Goal: Transaction & Acquisition: Purchase product/service

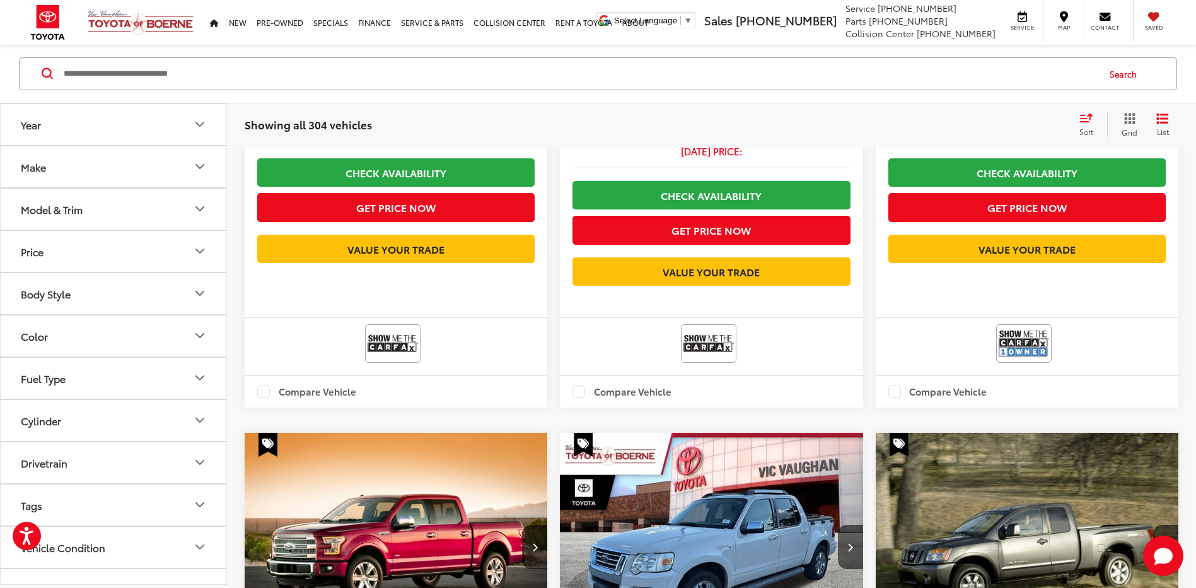
scroll to position [1892, 0]
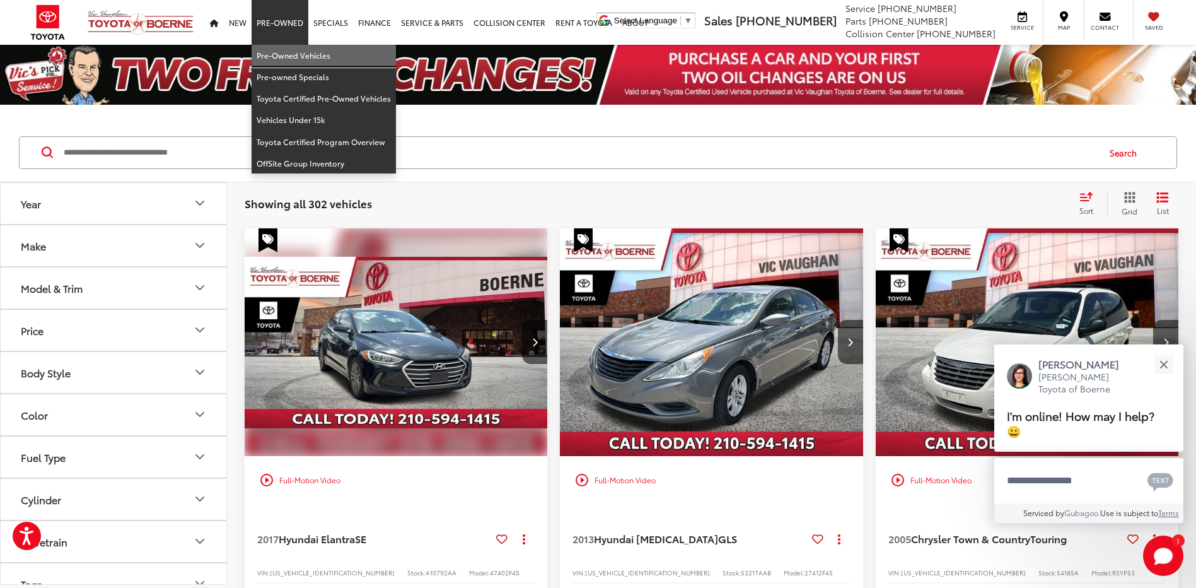
click at [295, 50] on link "Pre-Owned Vehicles" at bounding box center [324, 55] width 144 height 21
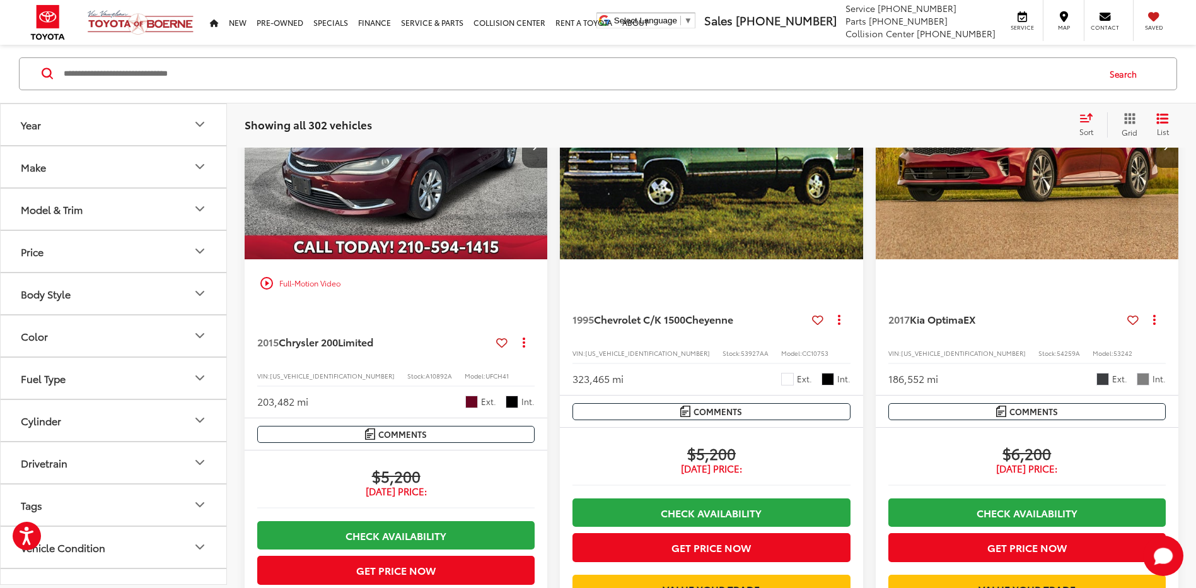
scroll to position [1725, 0]
